Goal: Communication & Community: Ask a question

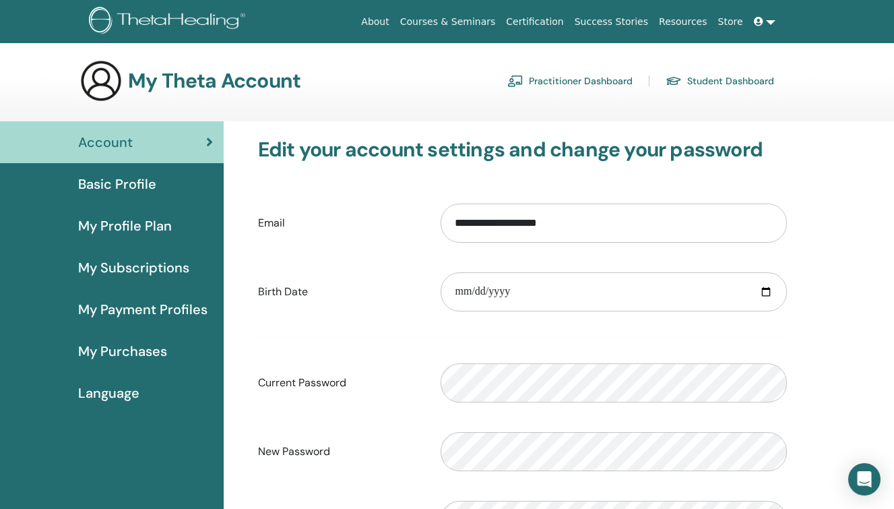
click at [168, 182] on div "Basic Profile" at bounding box center [112, 184] width 202 height 20
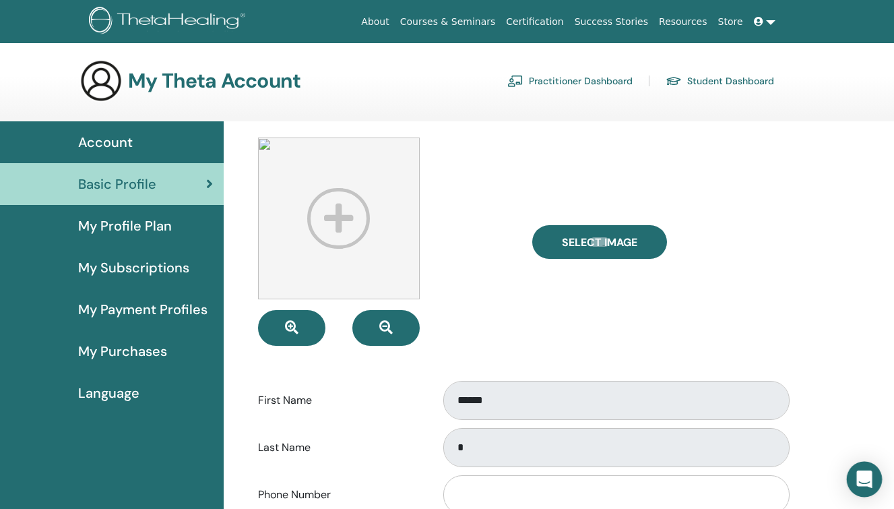
click at [865, 477] on icon "Open Intercom Messenger" at bounding box center [865, 479] width 16 height 18
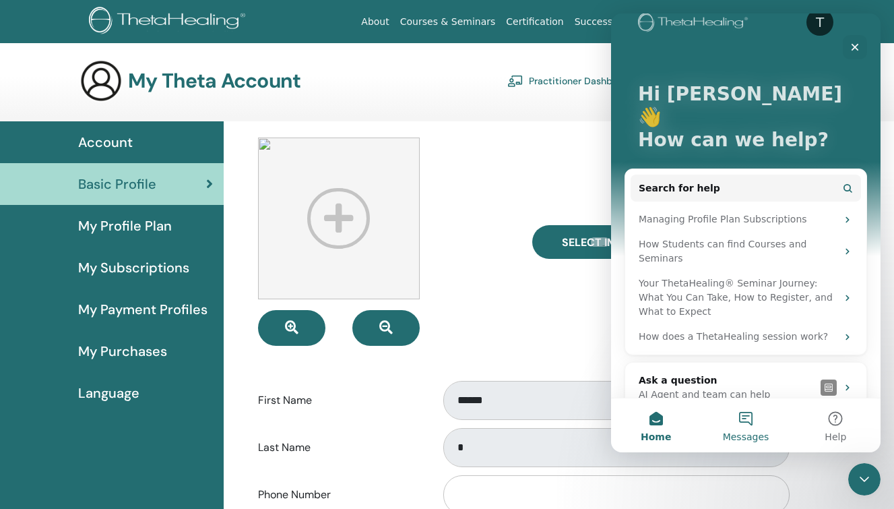
scroll to position [26, 0]
click at [751, 422] on button "Messages" at bounding box center [746, 425] width 90 height 54
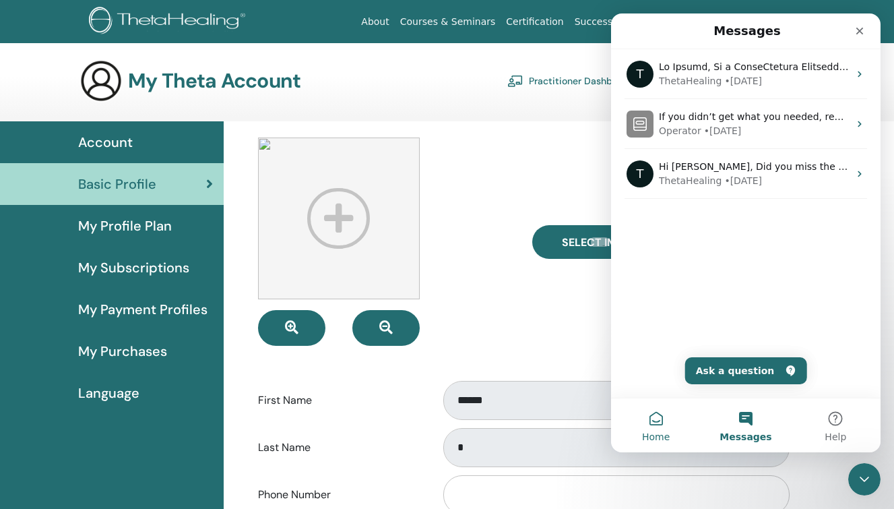
click at [661, 416] on button "Home" at bounding box center [656, 425] width 90 height 54
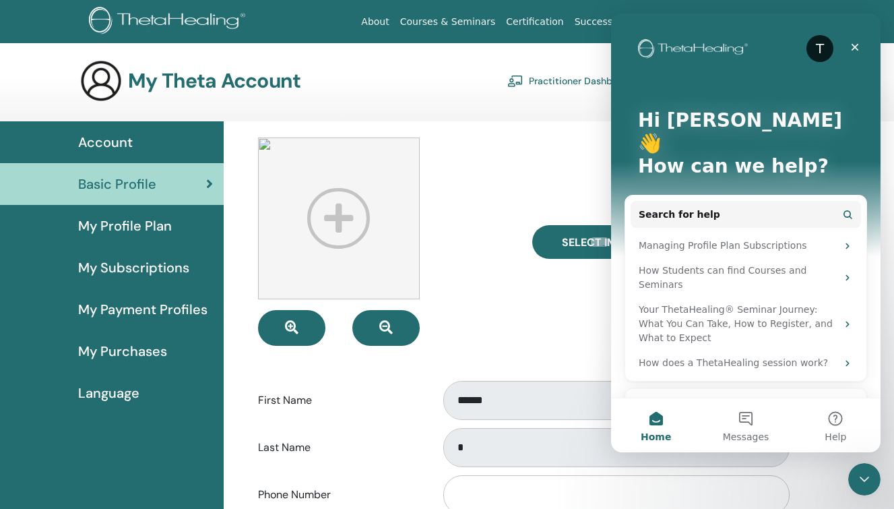
click at [751, 400] on div "Ask a question" at bounding box center [727, 407] width 177 height 14
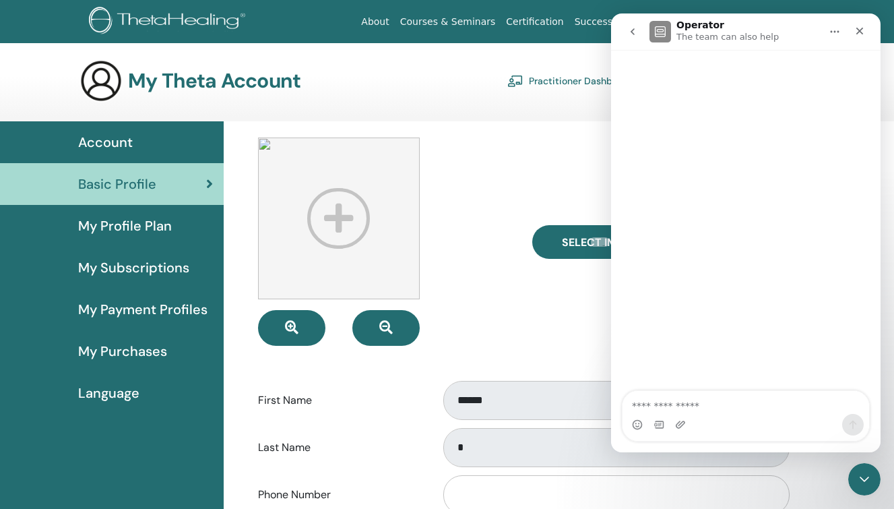
click at [700, 406] on textarea "Ask a question…" at bounding box center [746, 402] width 247 height 23
type textarea "**********"
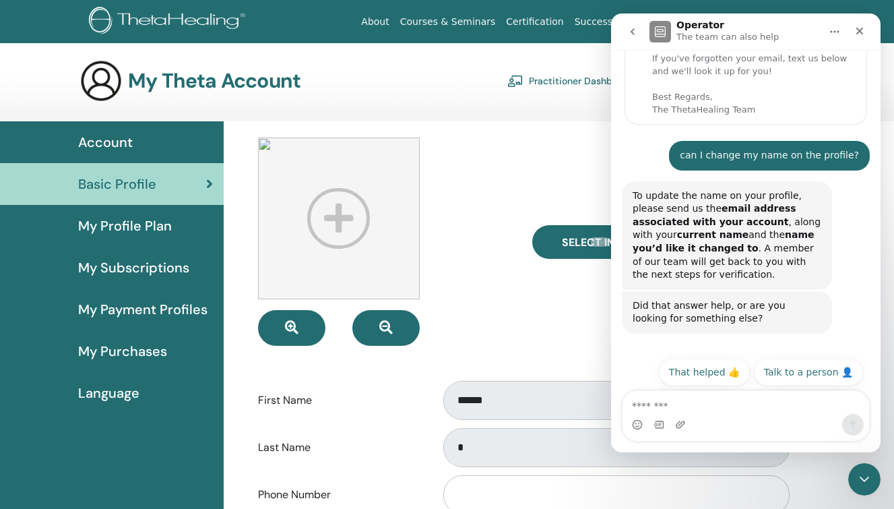
scroll to position [136, 0]
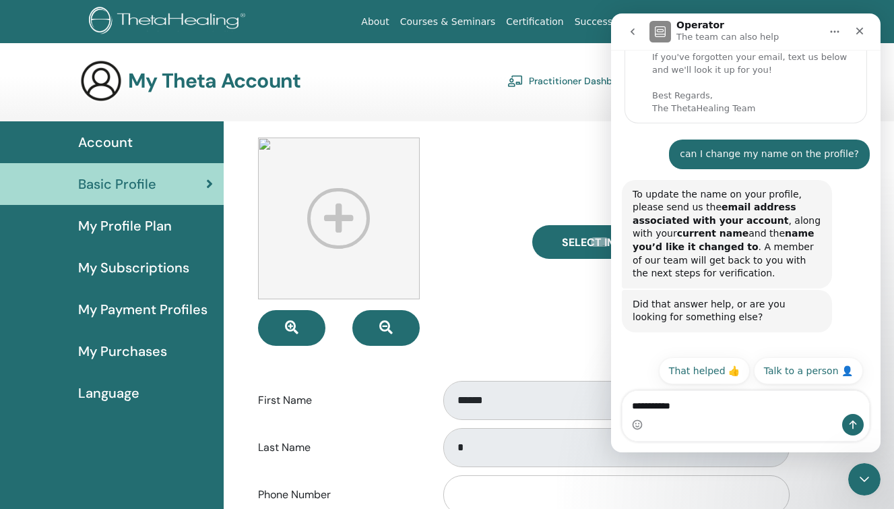
type textarea "**********"
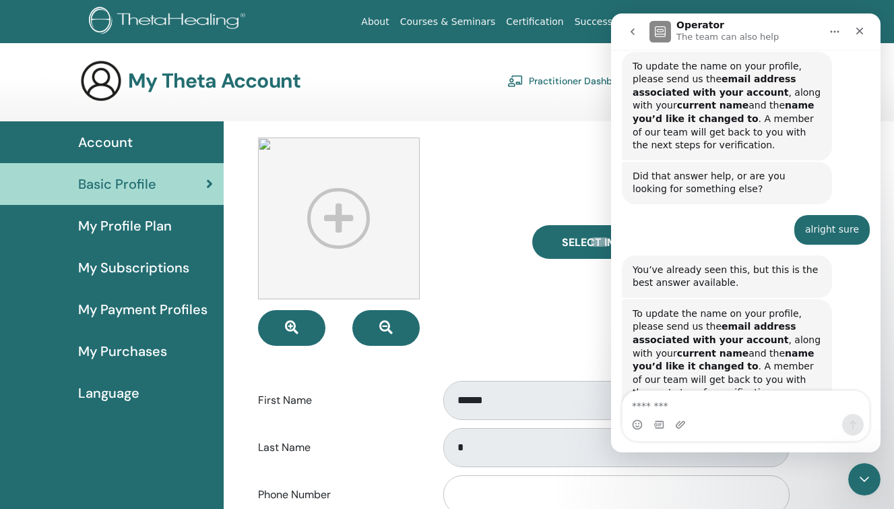
scroll to position [401, 0]
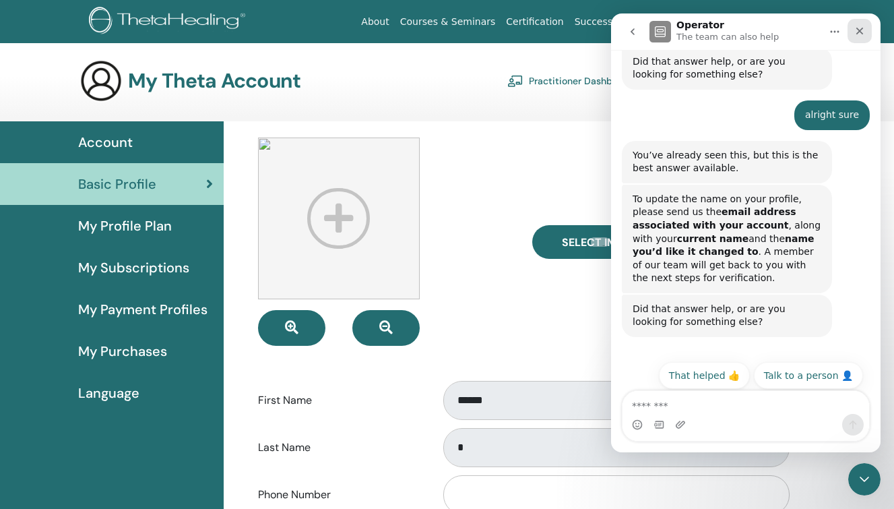
click at [860, 25] on div "Close" at bounding box center [860, 31] width 24 height 24
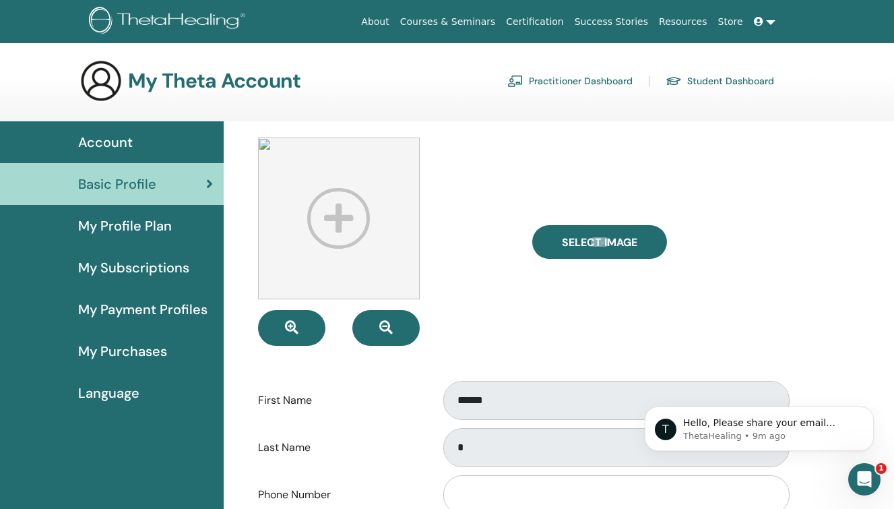
scroll to position [0, 0]
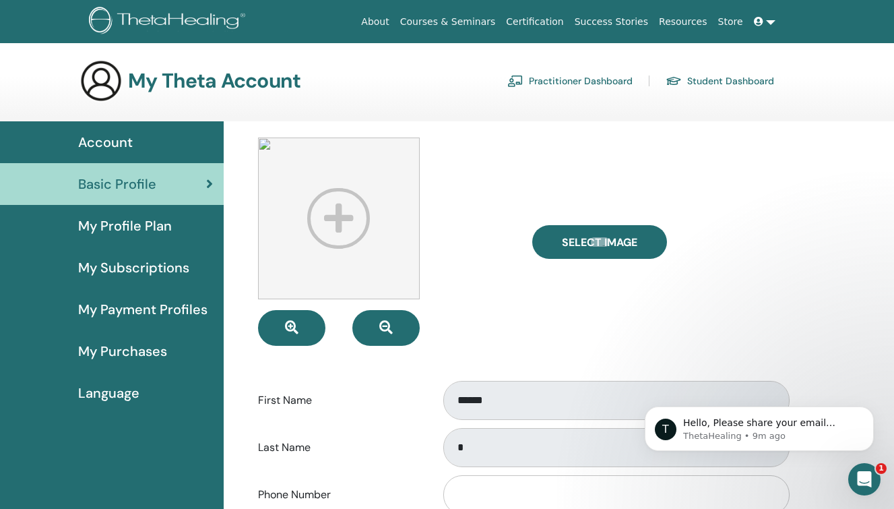
click at [129, 149] on span "Account" at bounding box center [105, 142] width 55 height 20
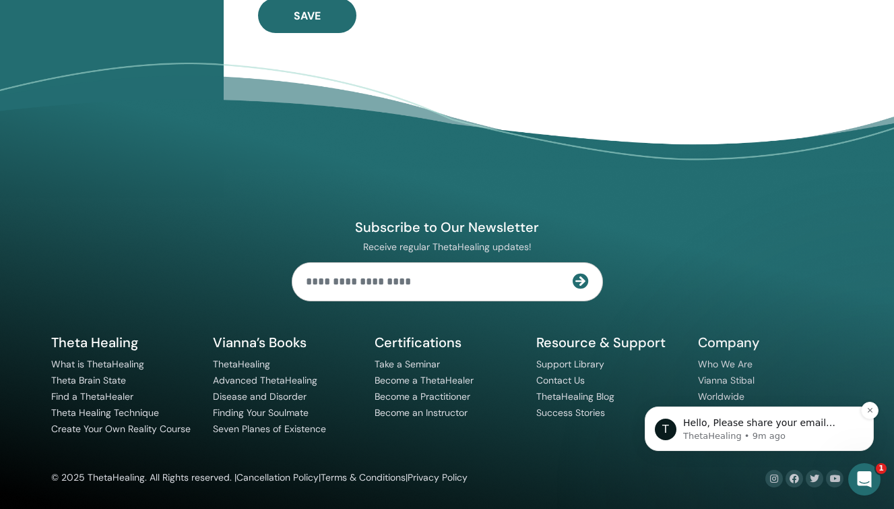
scroll to position [594, 0]
